Goal: Information Seeking & Learning: Find specific page/section

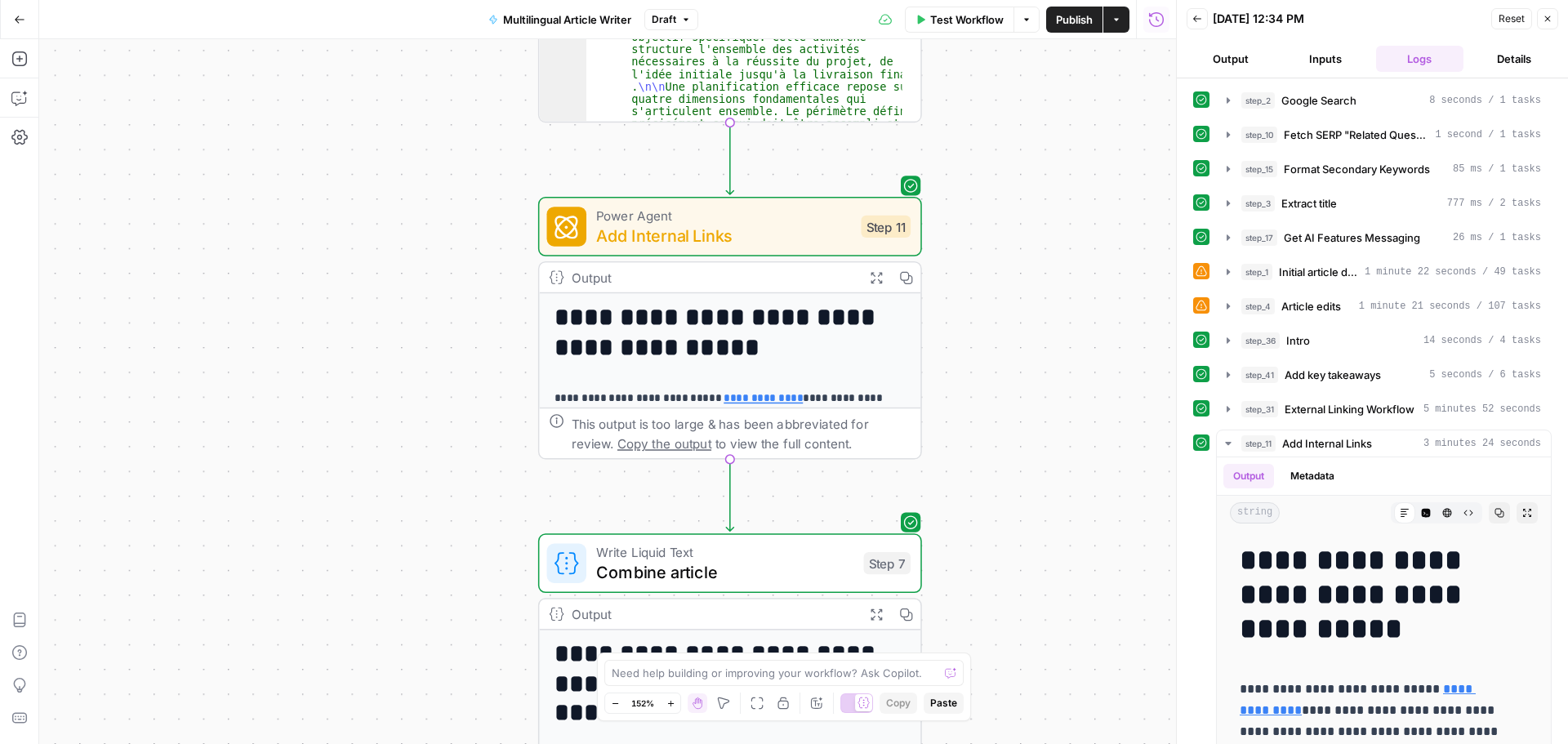
scroll to position [3347, 0]
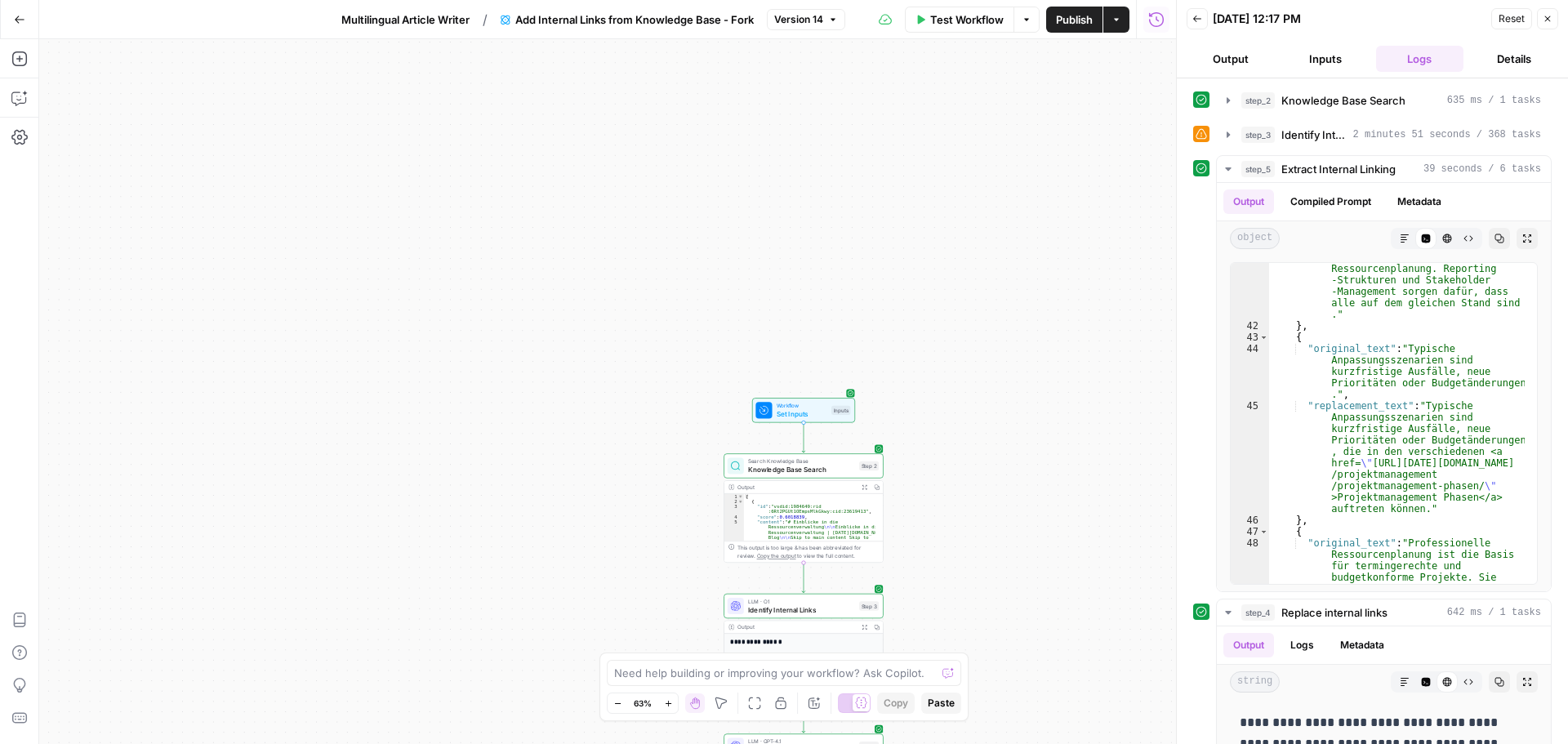
scroll to position [2399, 0]
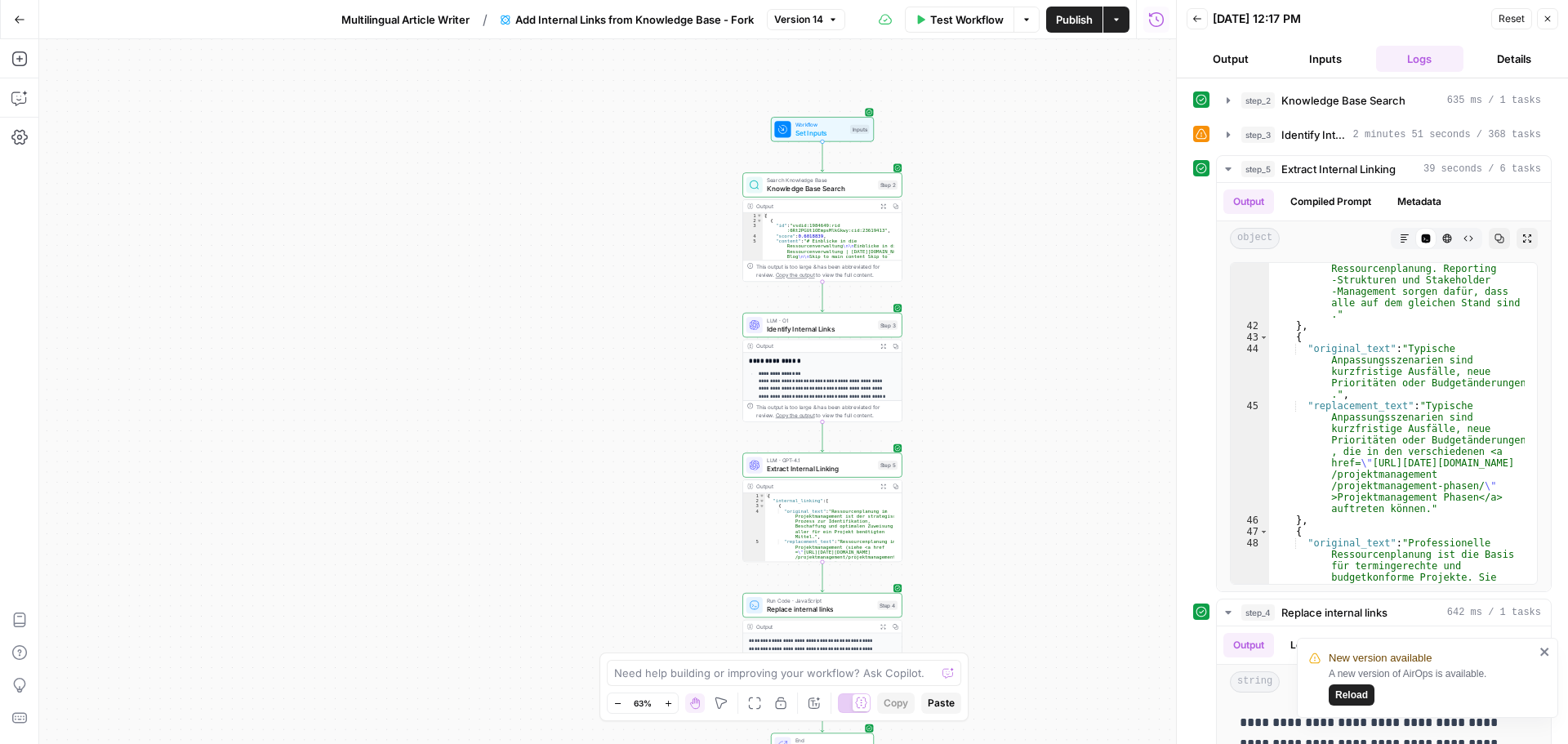
drag, startPoint x: 657, startPoint y: 585, endPoint x: 676, endPoint y: 304, distance: 281.6
click at [676, 304] on div "Workflow Set Inputs Inputs Search Knowledge Base Knowledge Base Search Step 2 O…" at bounding box center [608, 391] width 1137 height 704
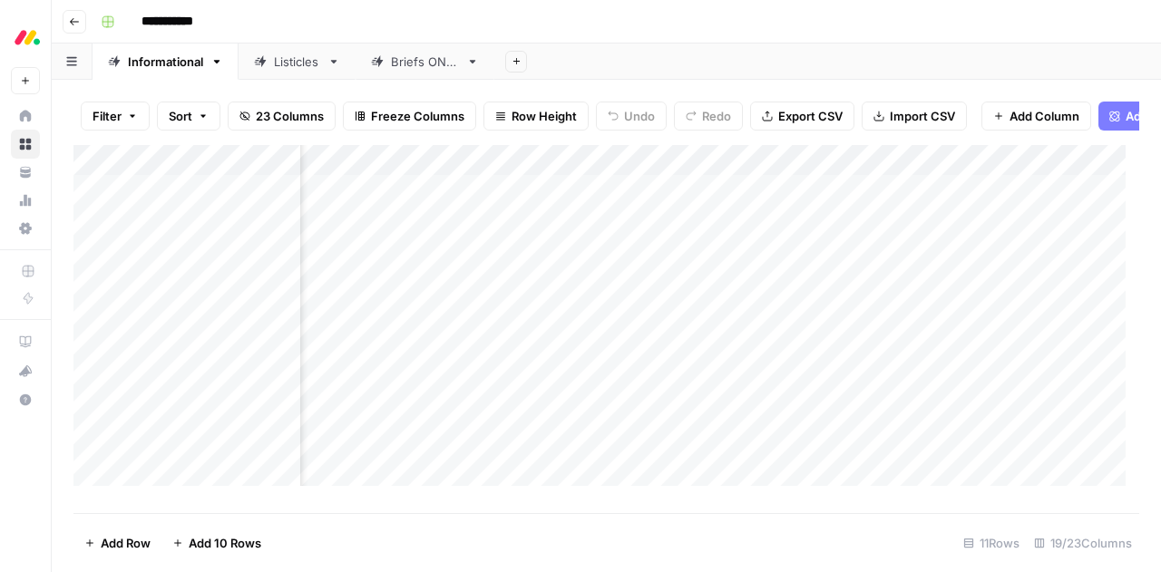
scroll to position [1, 961]
click at [932, 201] on div "Add Column" at bounding box center [606, 322] width 1066 height 355
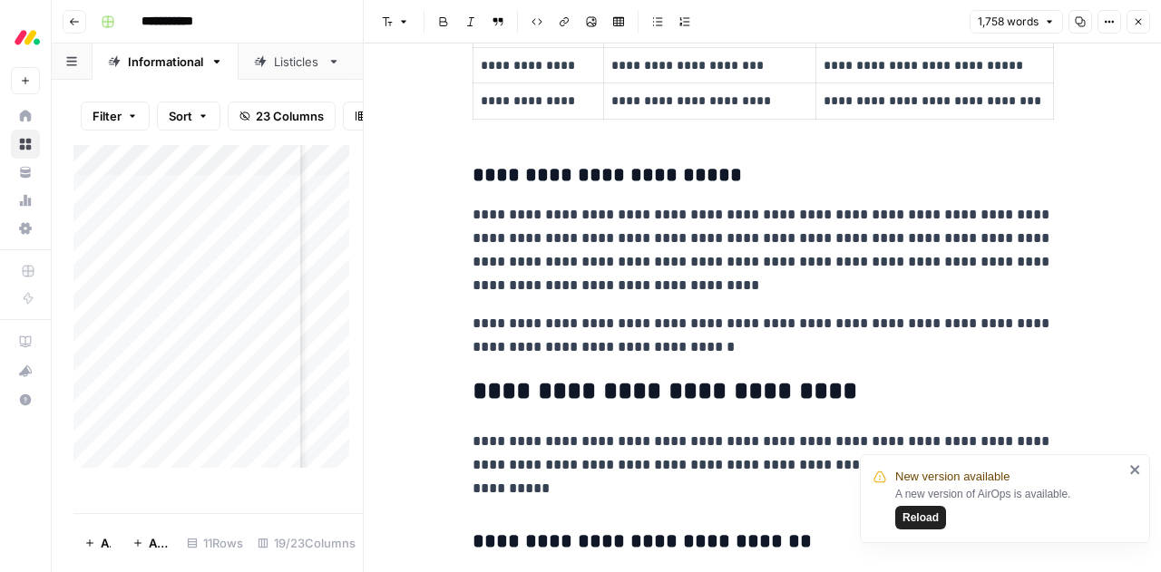
scroll to position [1222, 0]
click at [1139, 17] on icon "button" at bounding box center [1138, 21] width 11 height 11
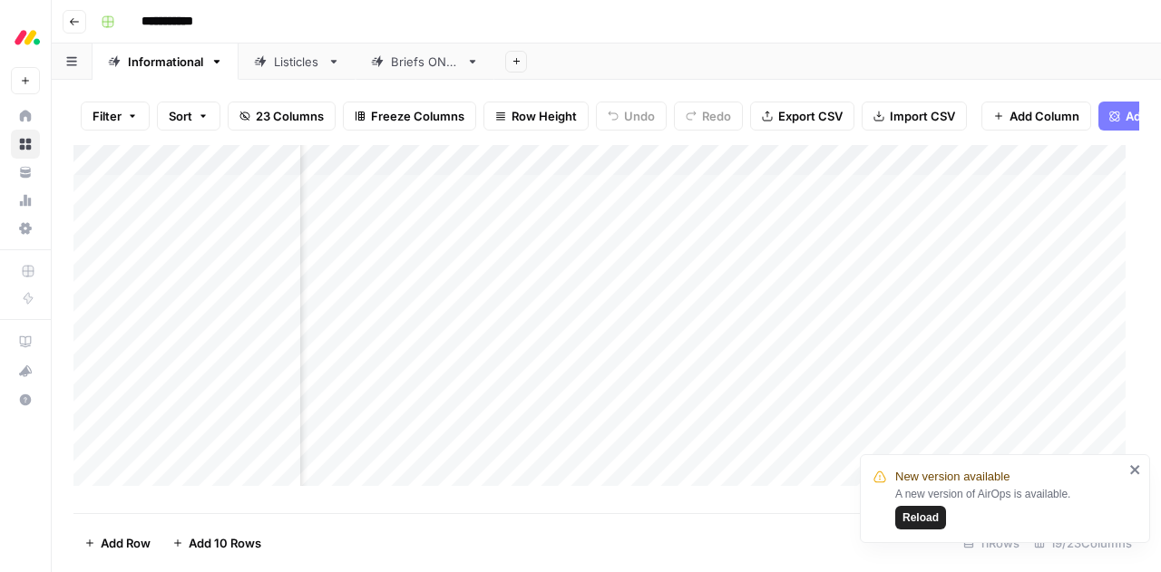
scroll to position [1, 1769]
click at [916, 233] on div "Add Column" at bounding box center [606, 322] width 1066 height 355
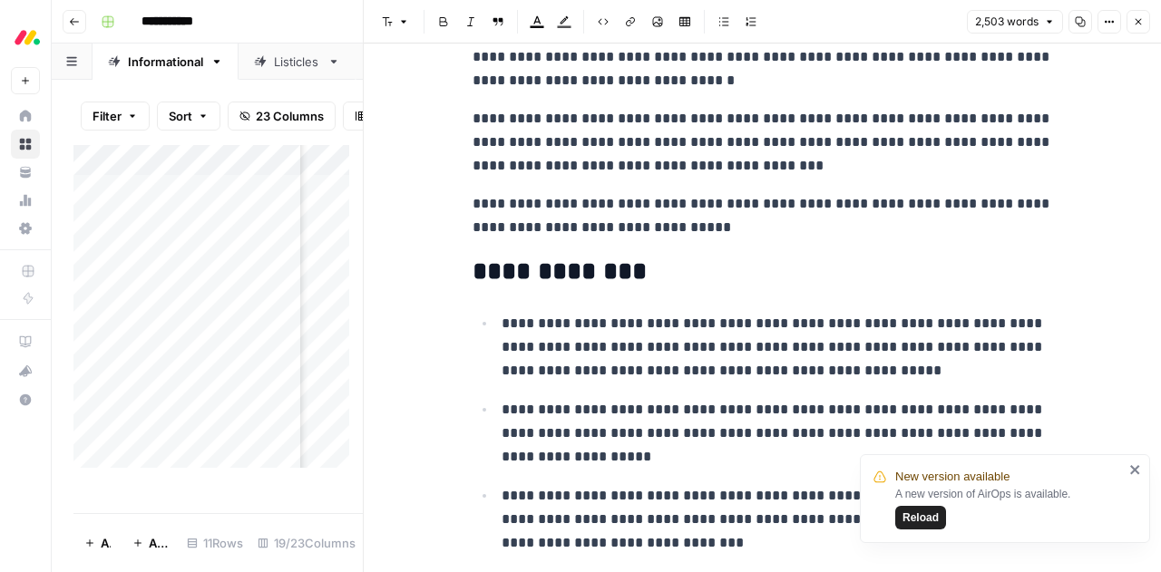
scroll to position [289, 0]
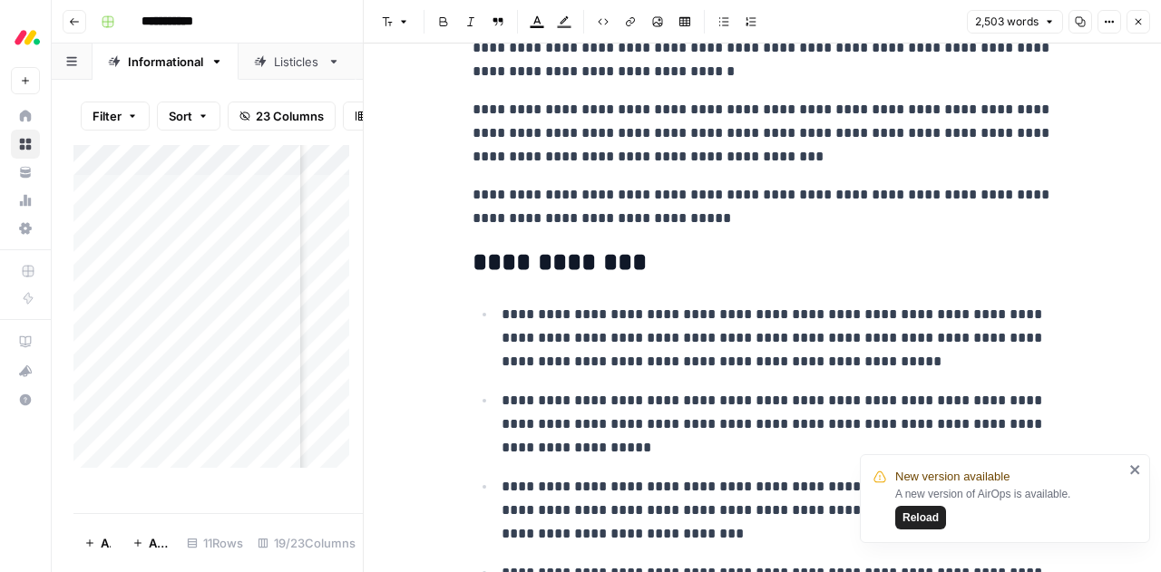
click at [1137, 26] on icon "button" at bounding box center [1138, 21] width 11 height 11
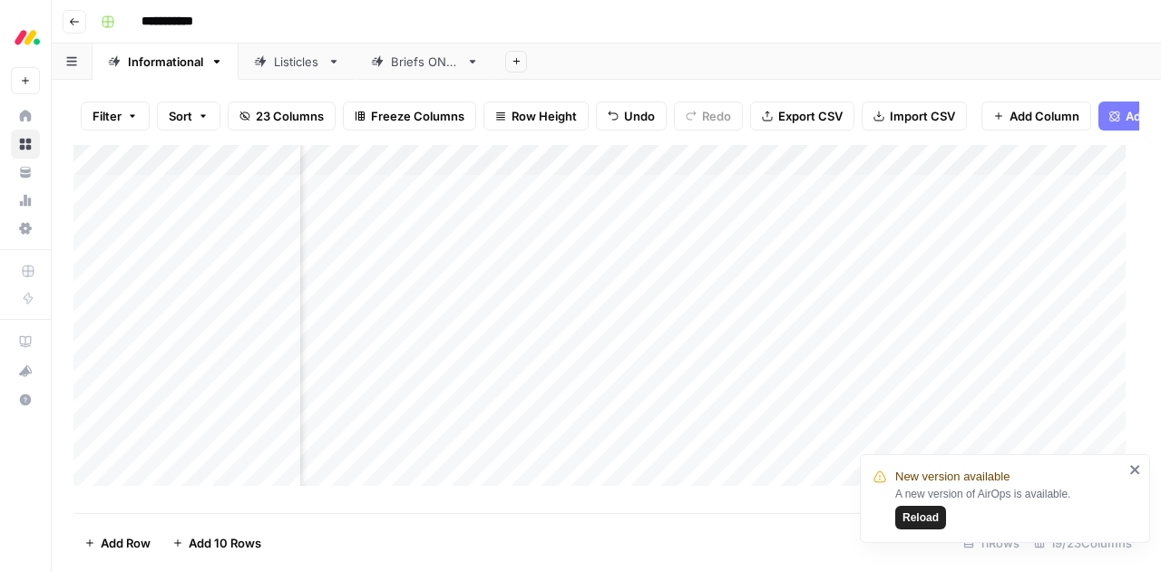
scroll to position [1, 1869]
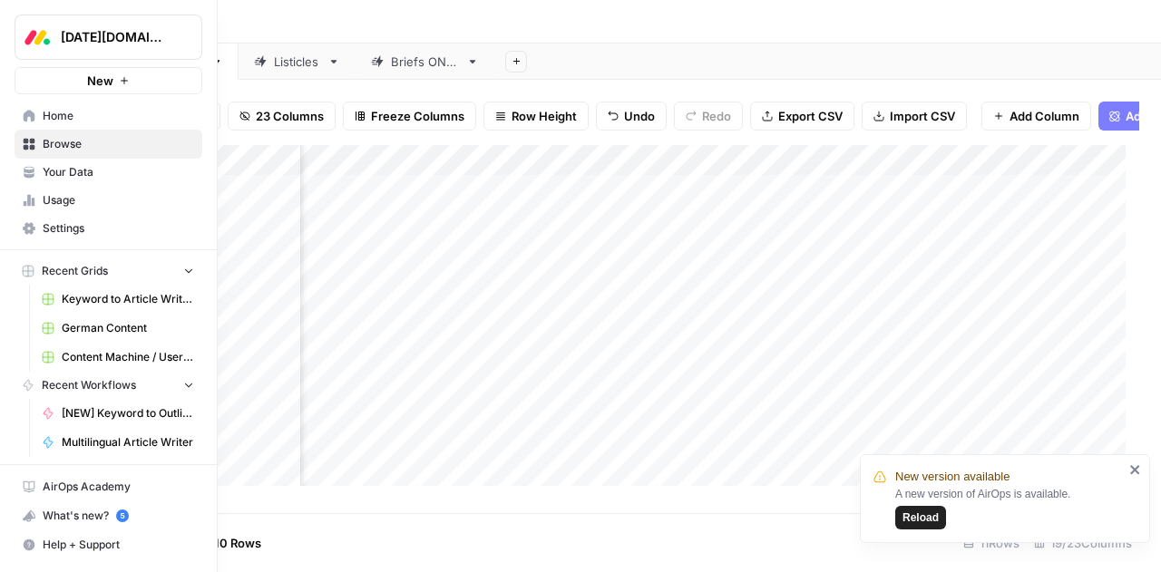
click at [81, 171] on span "Your Data" at bounding box center [119, 172] width 152 height 16
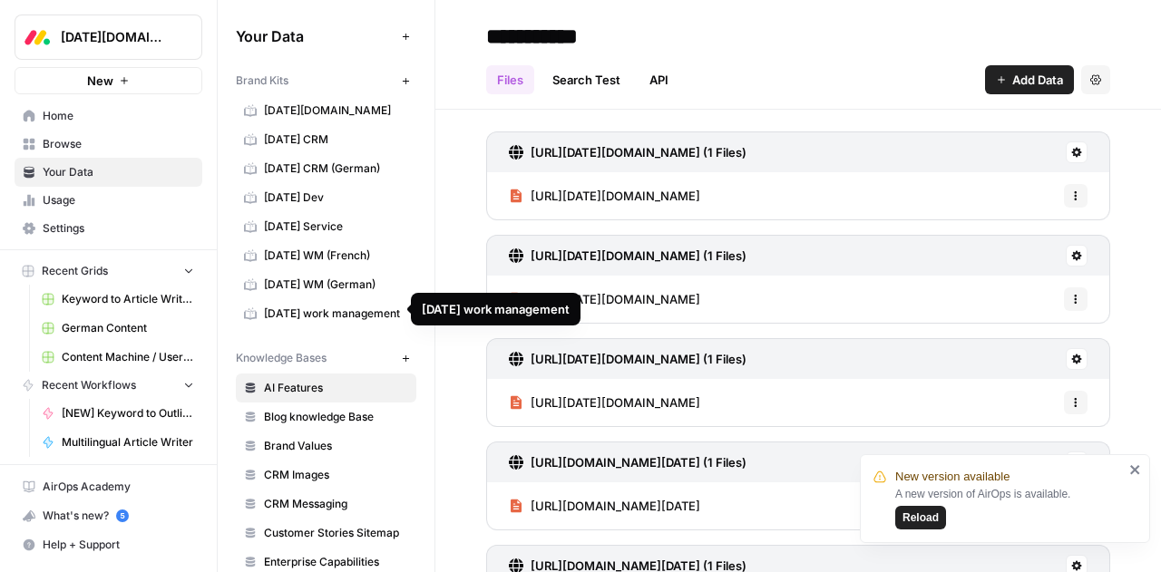
click at [339, 306] on span "monday work management" at bounding box center [336, 314] width 144 height 16
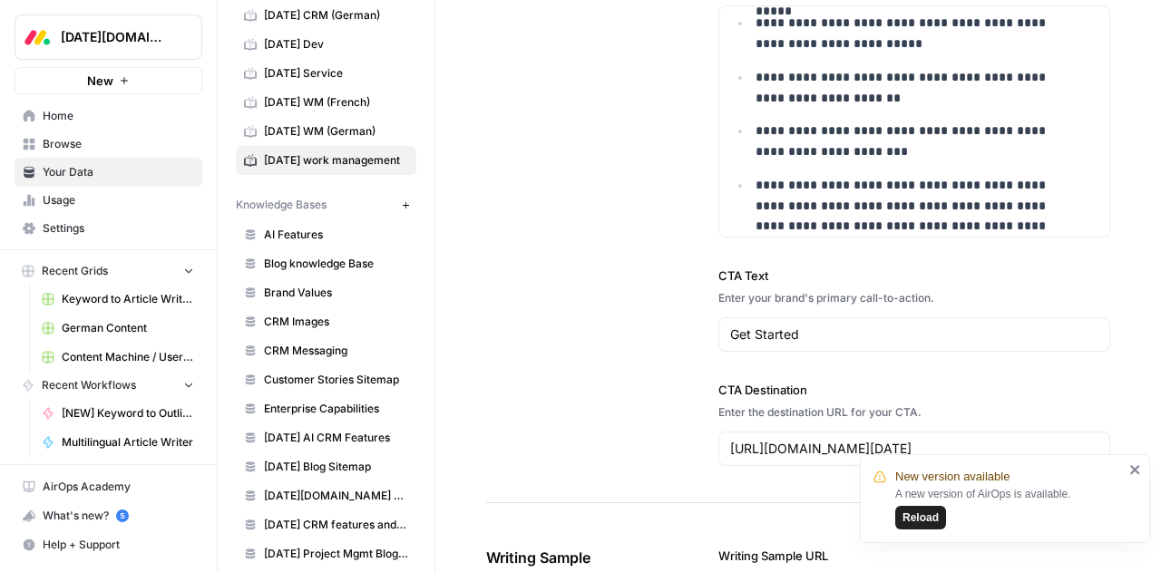
scroll to position [2130, 0]
click at [1134, 473] on icon "close" at bounding box center [1134, 469] width 9 height 9
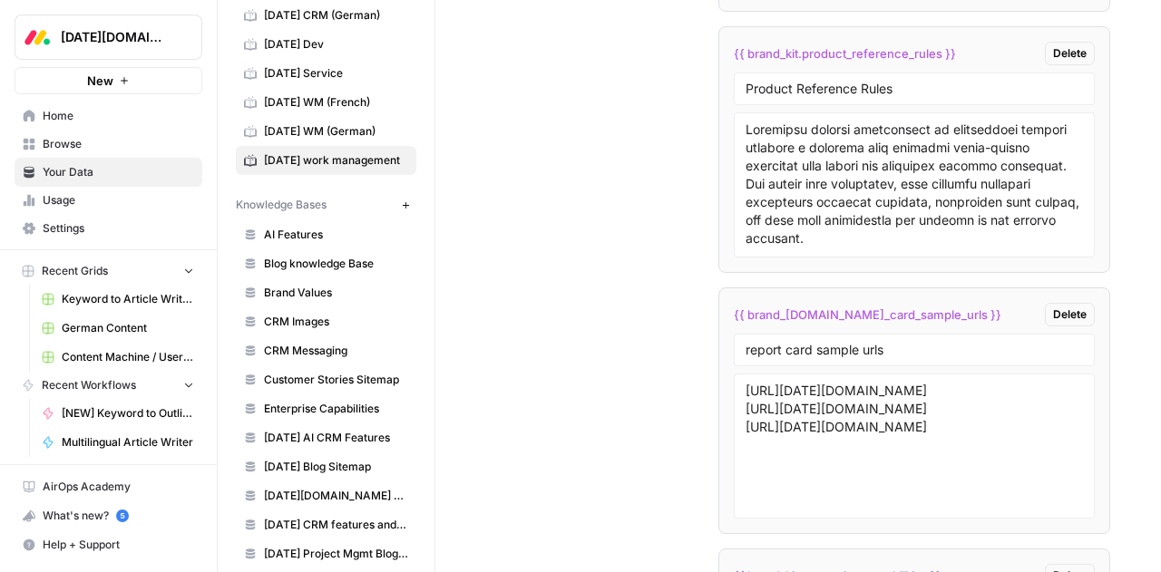
scroll to position [5390, 0]
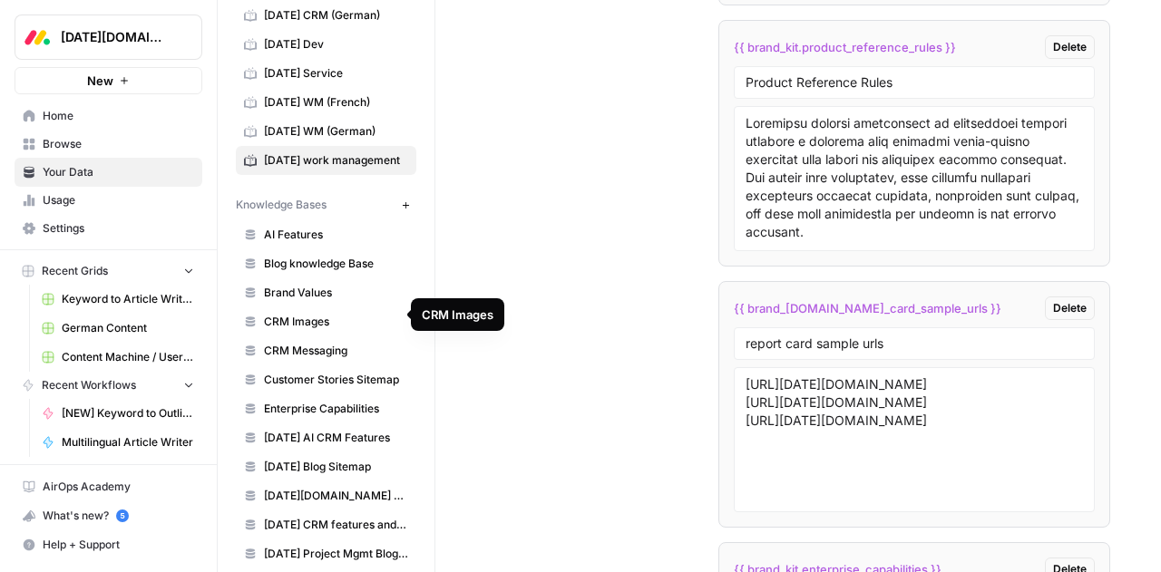
click at [328, 319] on span "CRM Images" at bounding box center [336, 322] width 144 height 16
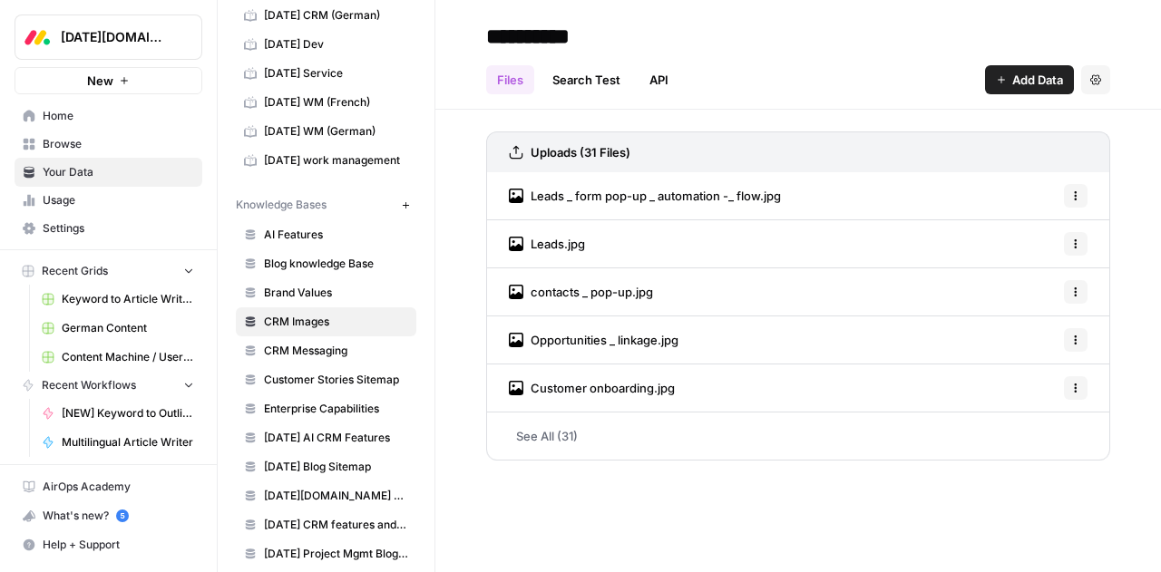
click at [591, 253] on div "Leads.jpg Options" at bounding box center [798, 244] width 624 height 48
click at [568, 249] on span "Leads.jpg" at bounding box center [558, 244] width 54 height 18
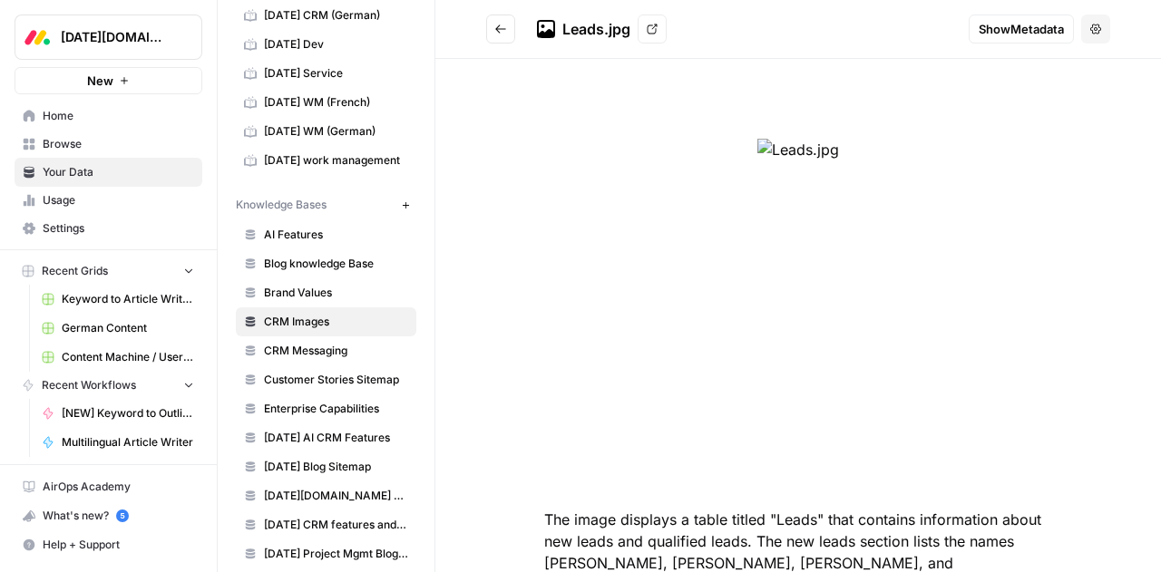
click at [508, 39] on button "Go back" at bounding box center [500, 29] width 29 height 29
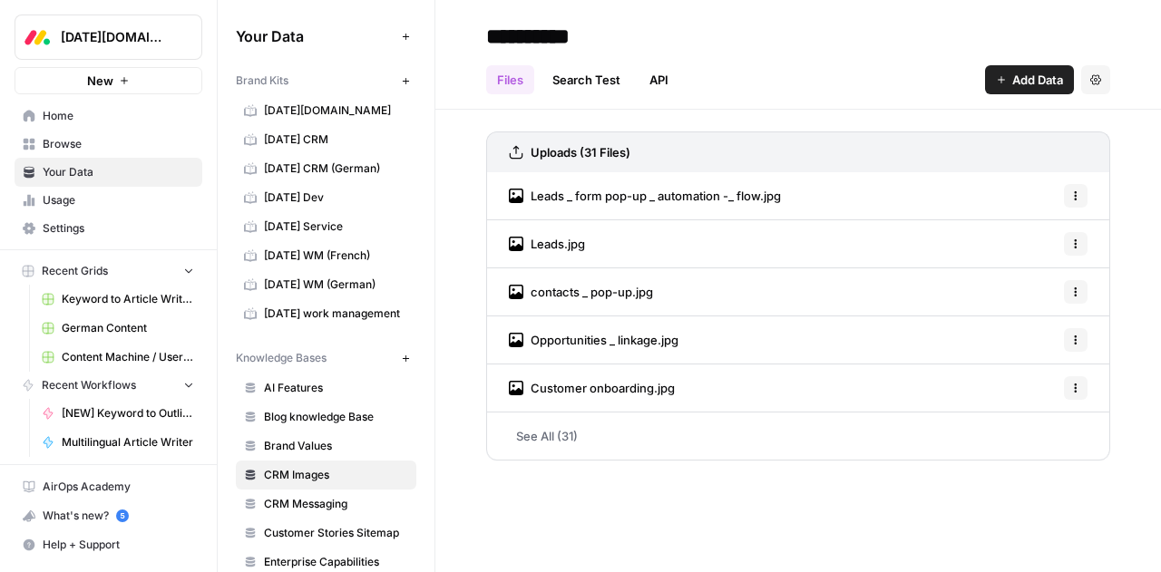
click at [56, 149] on span "Browse" at bounding box center [119, 144] width 152 height 16
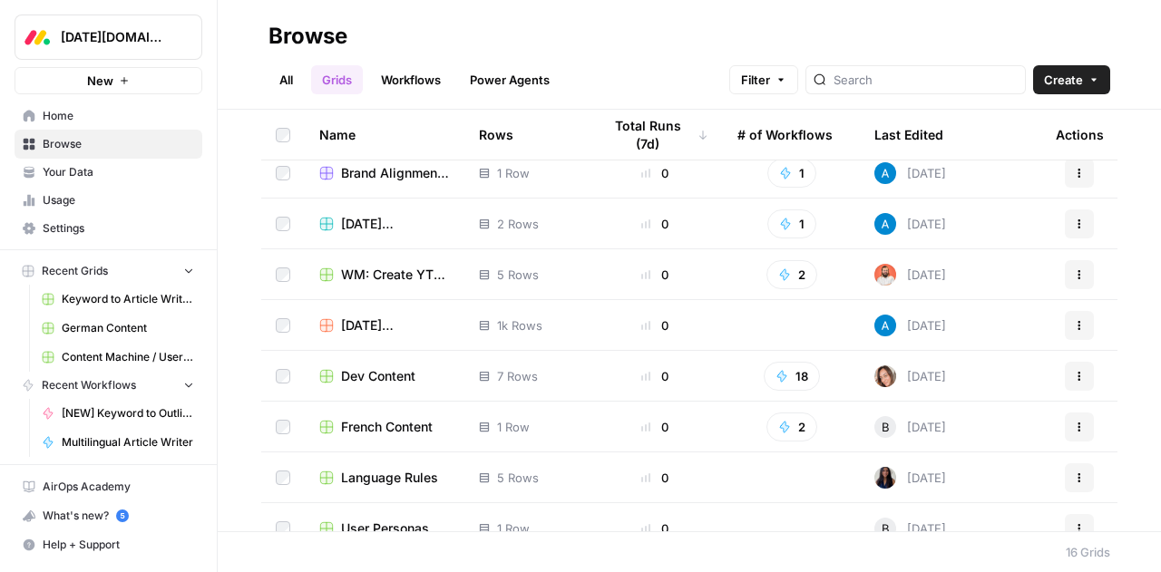
scroll to position [441, 0]
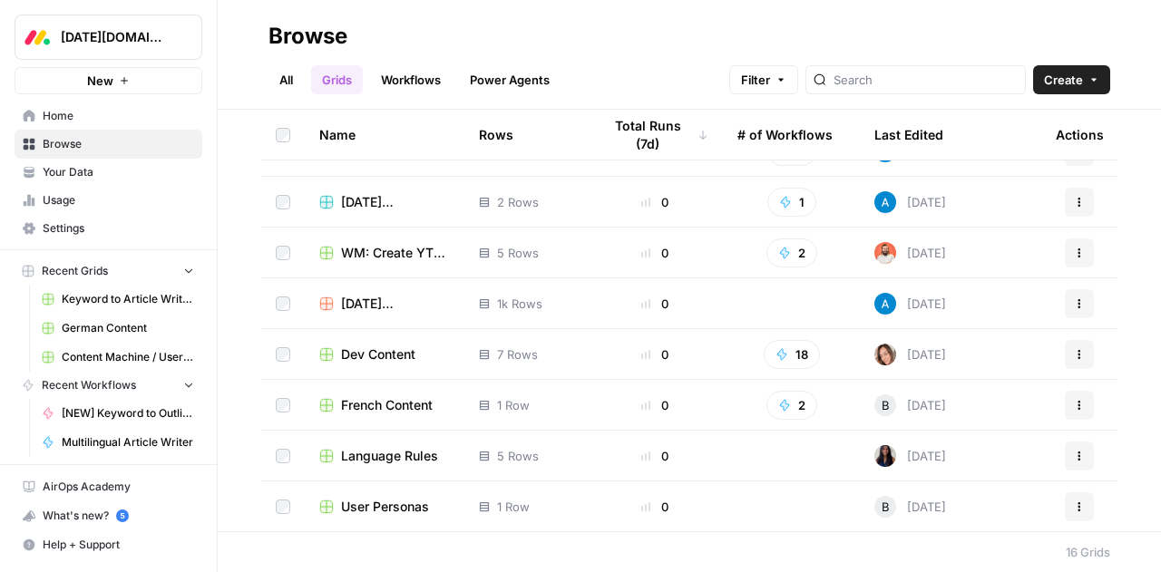
click at [364, 508] on span "User Personas" at bounding box center [385, 507] width 88 height 18
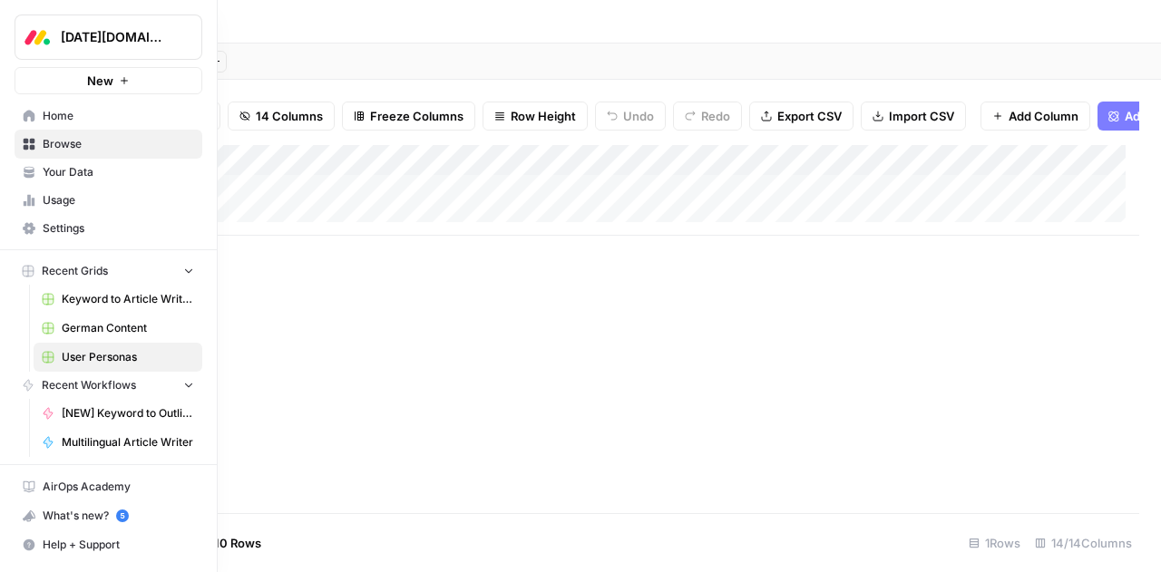
click at [74, 143] on span "Browse" at bounding box center [119, 144] width 152 height 16
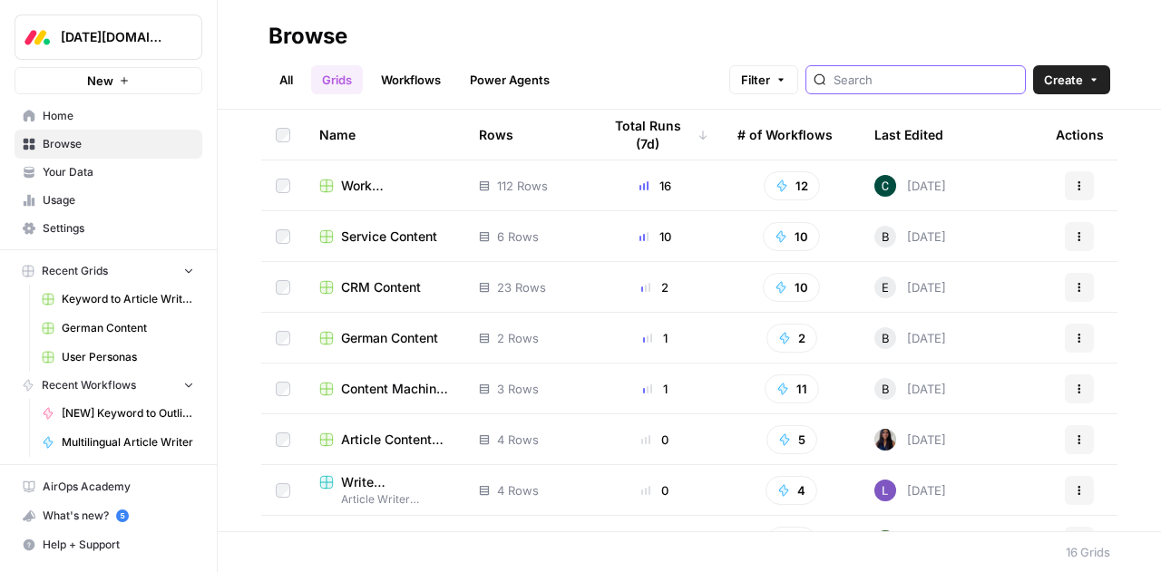
click at [885, 85] on input "search" at bounding box center [926, 80] width 184 height 18
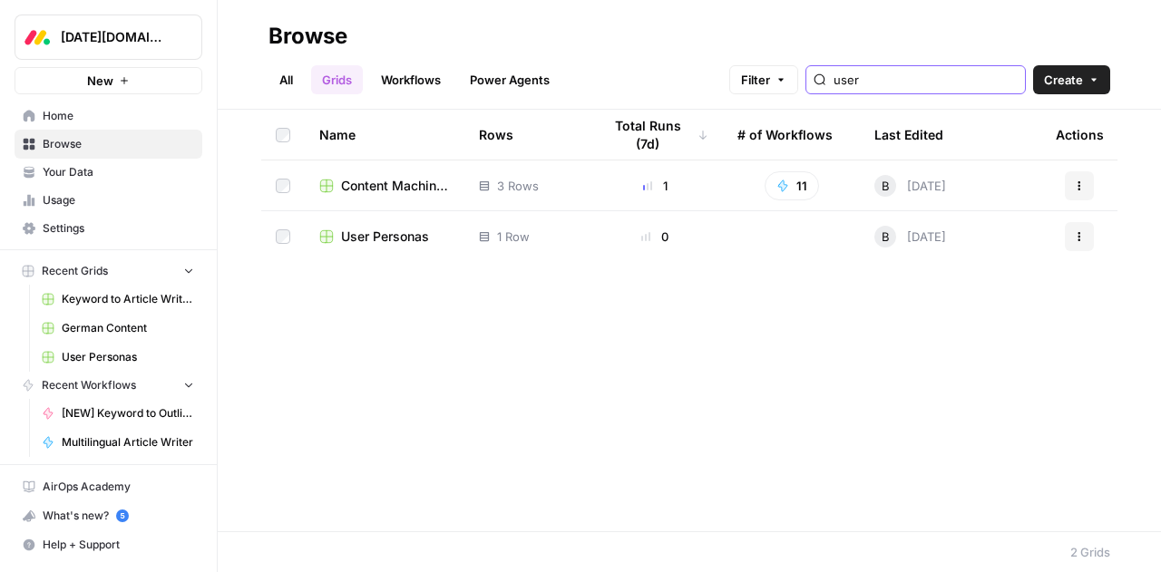
type input "user"
click at [396, 184] on span "Content Machine / User Persona Content" at bounding box center [395, 186] width 109 height 18
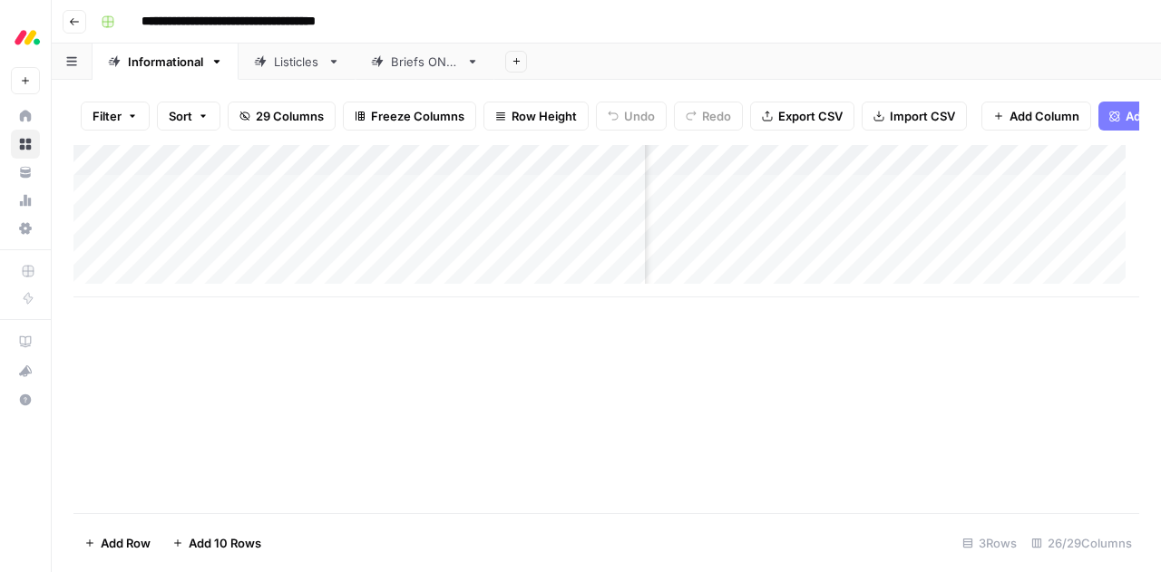
scroll to position [0, 471]
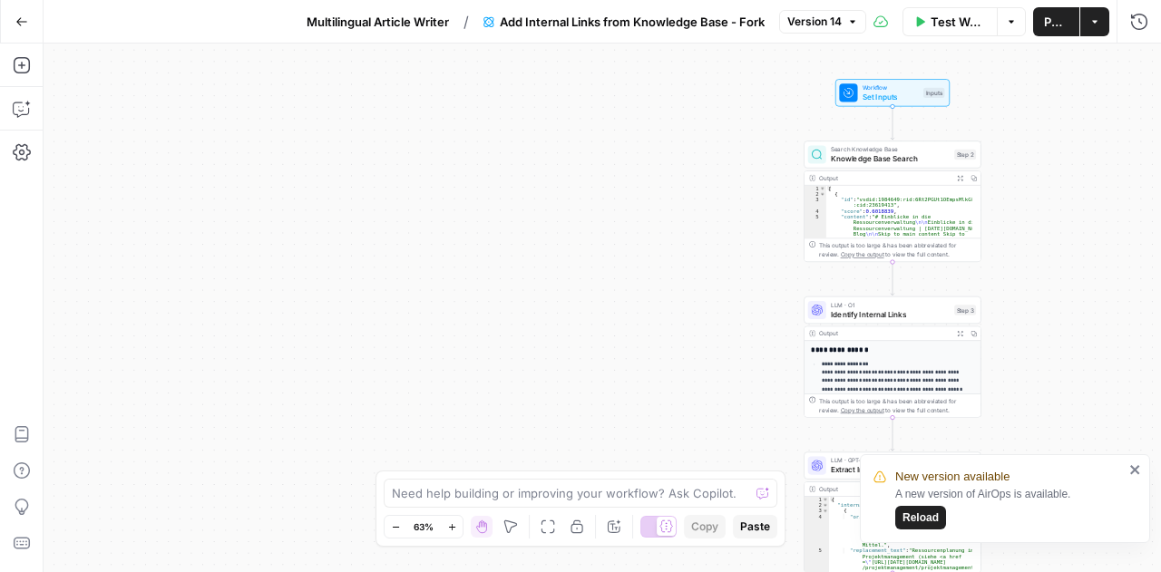
click at [370, 26] on span "Multilingual Article Writer" at bounding box center [378, 22] width 142 height 18
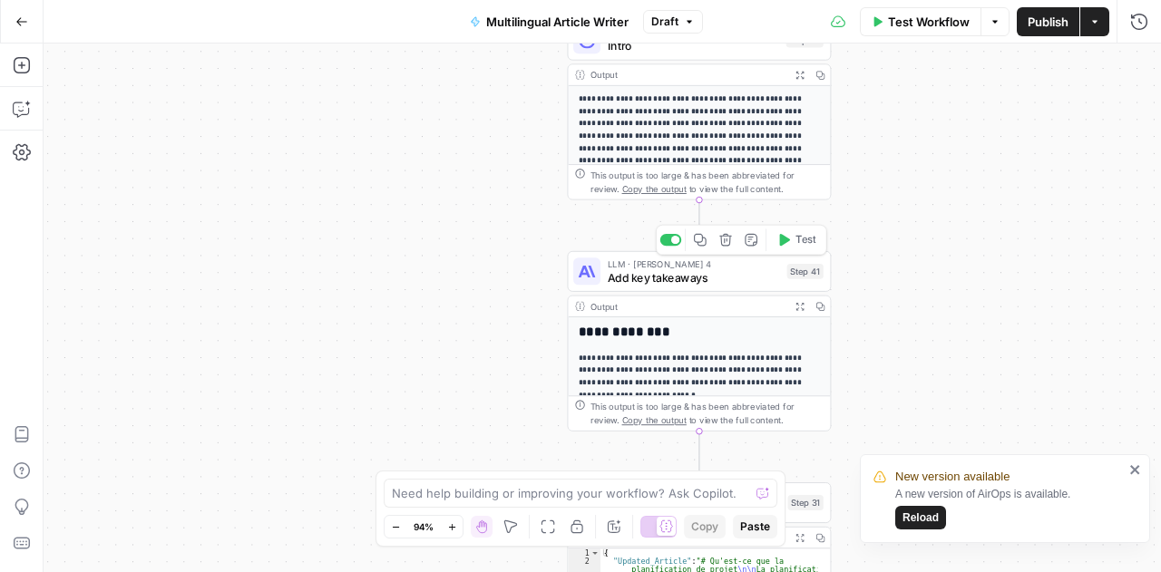
click at [711, 284] on span "Add key takeaways" at bounding box center [694, 277] width 172 height 17
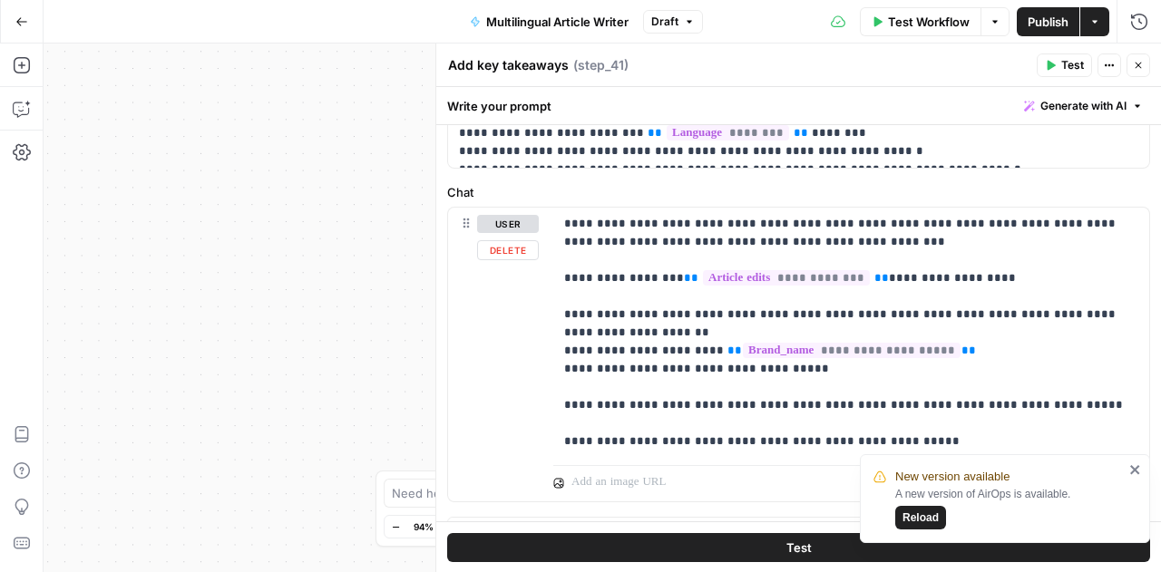
scroll to position [196, 0]
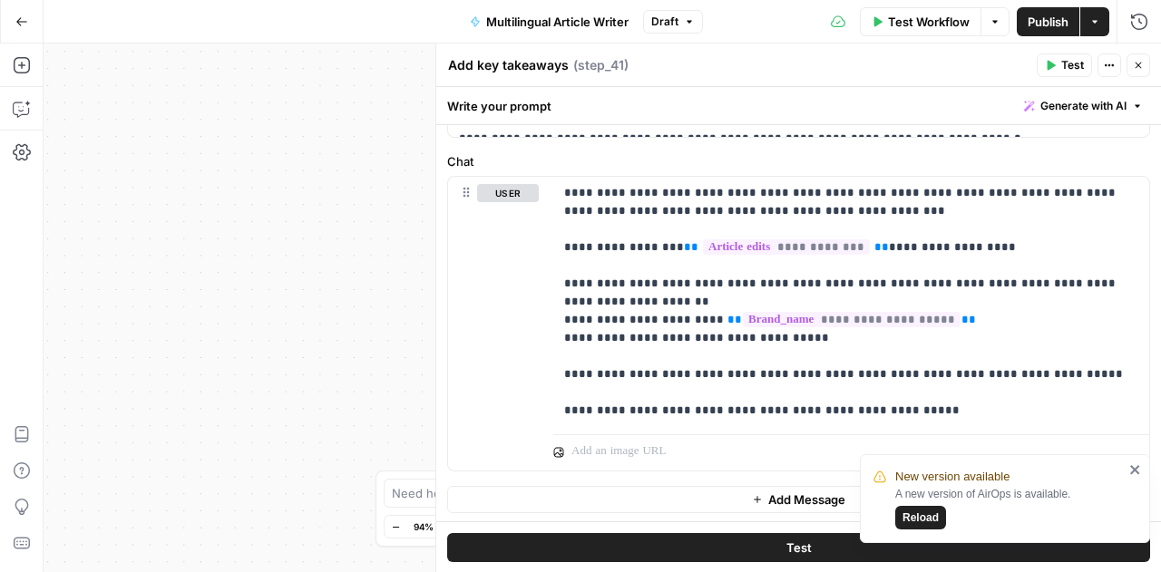
click at [1136, 70] on icon "button" at bounding box center [1138, 65] width 11 height 11
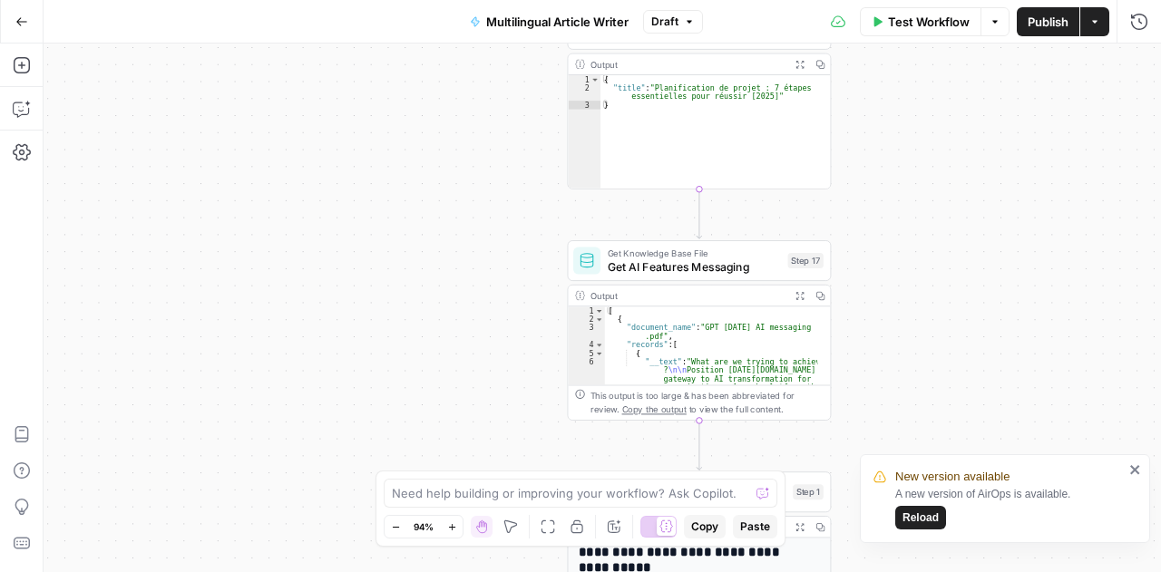
click at [18, 19] on icon "button" at bounding box center [21, 21] width 11 height 8
